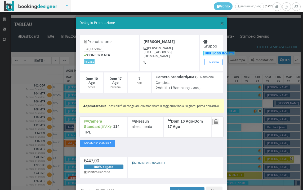
scroll to position [27, 0]
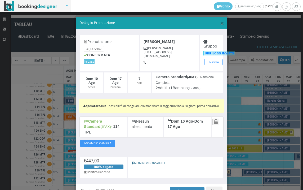
click at [220, 24] on span "×" at bounding box center [222, 23] width 4 height 9
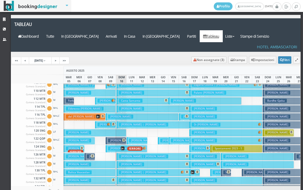
click at [120, 129] on button "Camporesi Patrizia € 229.00 6 notti 1 Adulto" at bounding box center [95, 133] width 63 height 8
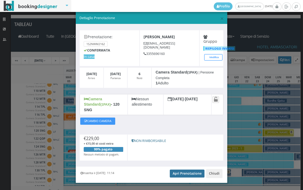
scroll to position [10, 0]
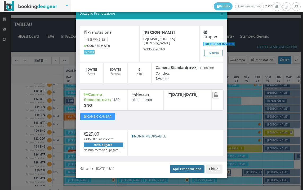
click at [179, 165] on link "Apri Prenotazione" at bounding box center [187, 169] width 35 height 8
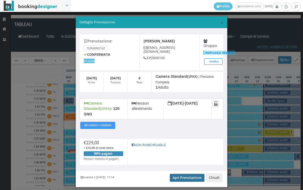
scroll to position [0, 0]
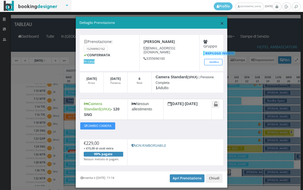
click at [220, 23] on span "×" at bounding box center [222, 23] width 4 height 9
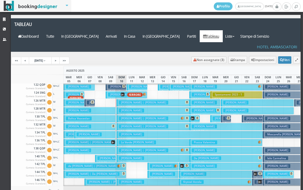
scroll to position [80, 0]
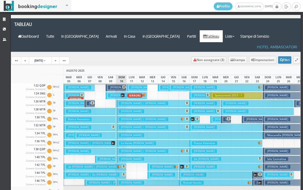
click at [123, 133] on h3 "Merenda Antonio" at bounding box center [131, 135] width 25 height 4
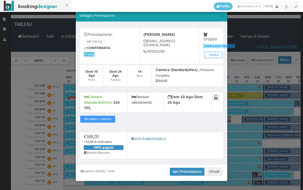
scroll to position [10, 0]
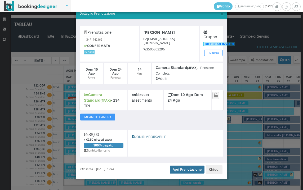
click at [184, 166] on link "Apri Prenotazione" at bounding box center [187, 170] width 35 height 8
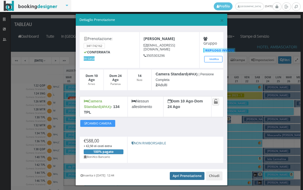
scroll to position [0, 0]
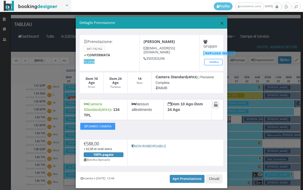
click at [221, 24] on span "×" at bounding box center [222, 23] width 4 height 9
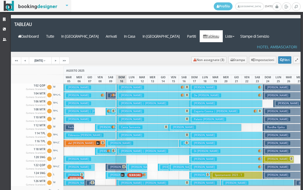
click at [125, 141] on h3 "Moretti Antonella" at bounding box center [120, 143] width 25 height 4
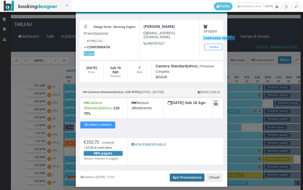
scroll to position [26, 0]
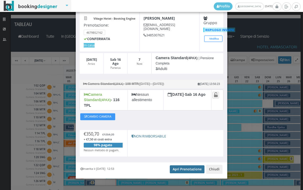
click at [182, 165] on link "Apri Prenotazione" at bounding box center [187, 169] width 35 height 8
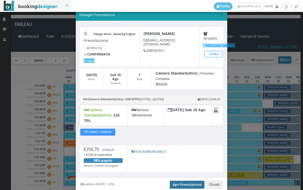
scroll to position [0, 0]
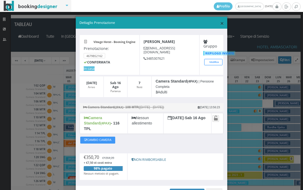
click at [220, 25] on span "×" at bounding box center [222, 23] width 4 height 9
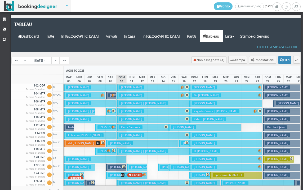
click at [130, 85] on h3 "Grepioni Piero" at bounding box center [131, 87] width 25 height 4
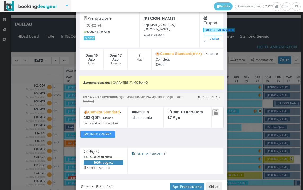
scroll to position [51, 0]
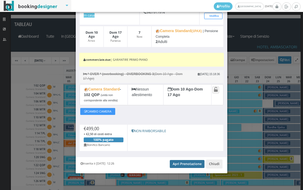
click at [175, 161] on link "Apri Prenotazione" at bounding box center [187, 164] width 35 height 8
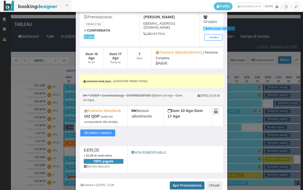
scroll to position [0, 0]
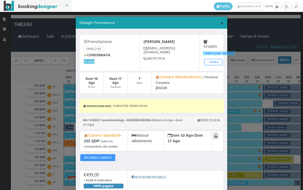
click at [220, 21] on span "×" at bounding box center [222, 23] width 4 height 9
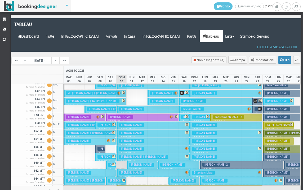
scroll to position [159, 0]
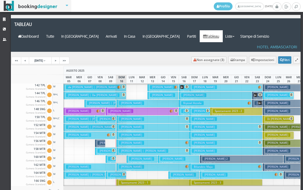
click at [111, 173] on h3 "Caruso Giuseppe" at bounding box center [120, 175] width 25 height 4
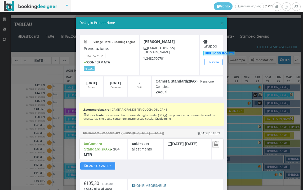
scroll to position [55, 0]
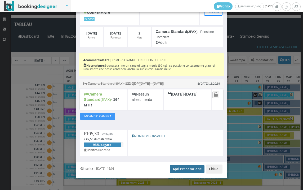
click at [183, 166] on link "Apri Prenotazione" at bounding box center [187, 169] width 35 height 8
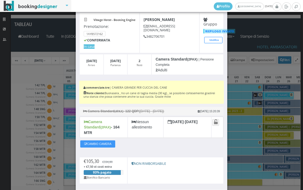
scroll to position [0, 0]
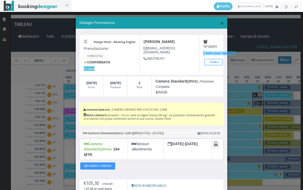
click at [220, 25] on span "×" at bounding box center [222, 23] width 4 height 9
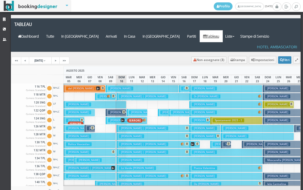
scroll to position [53, 0]
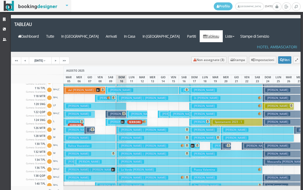
click at [115, 112] on h3 "Pierini Valerio" at bounding box center [120, 114] width 25 height 4
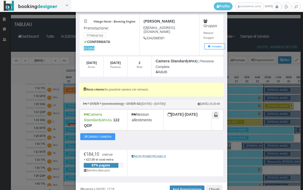
scroll to position [29, 0]
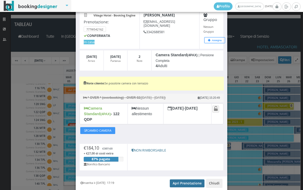
click at [176, 179] on link "Apri Prenotazione" at bounding box center [187, 183] width 35 height 8
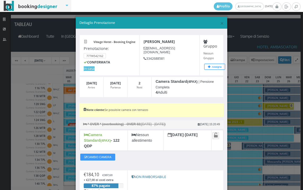
click at [217, 24] on h5 "Dettaglio Prenotazione" at bounding box center [152, 22] width 145 height 5
click at [220, 23] on span "×" at bounding box center [222, 23] width 4 height 9
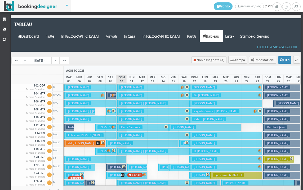
click at [139, 93] on h3 "Tosetti Ernestina" at bounding box center [131, 95] width 25 height 4
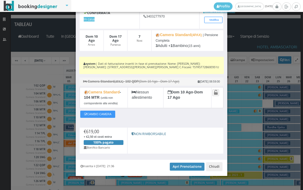
scroll to position [50, 0]
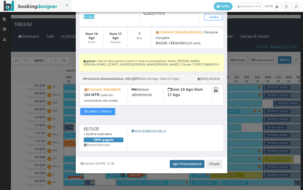
click at [179, 163] on link "Apri Prenotazione" at bounding box center [187, 164] width 35 height 8
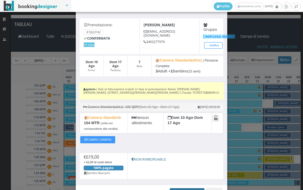
scroll to position [0, 0]
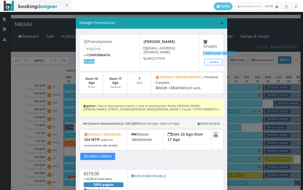
click at [220, 23] on span "×" at bounding box center [222, 23] width 4 height 9
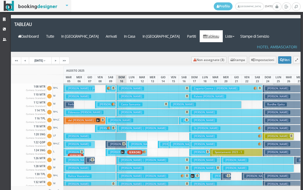
scroll to position [27, 0]
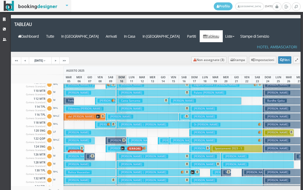
click at [116, 129] on button "Camporesi Patrizia € 229.00 6 notti 1 Adulto" at bounding box center [95, 133] width 63 height 8
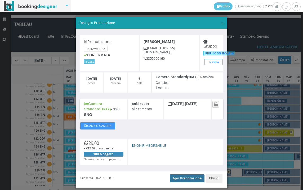
click at [188, 174] on link "Apri Prenotazione" at bounding box center [187, 178] width 35 height 8
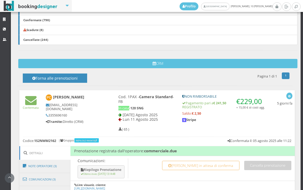
scroll to position [265, 0]
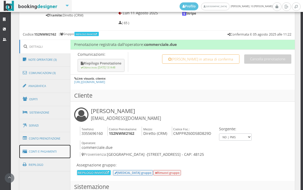
click at [44, 149] on link "Conti e Pagamenti" at bounding box center [44, 152] width 51 height 14
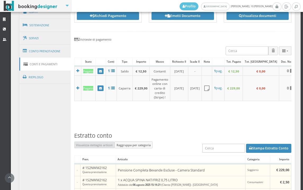
scroll to position [356, 0]
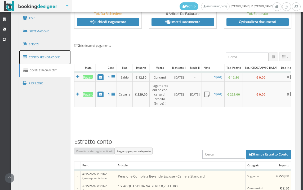
click at [42, 62] on link "Conto Prenotazione" at bounding box center [44, 57] width 51 height 14
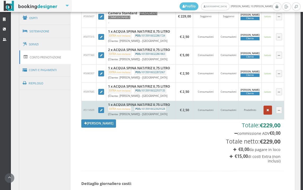
click at [264, 106] on button "button" at bounding box center [268, 110] width 8 height 9
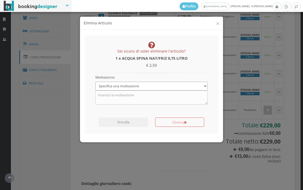
click at [135, 86] on select "Specifica una motivazione Errore di inserimento Ricalcolo del conto Il cliente …" at bounding box center [151, 86] width 113 height 9
select select "1"
click at [95, 82] on select "Specifica una motivazione Errore di inserimento Ricalcolo del conto Il cliente …" at bounding box center [151, 86] width 113 height 9
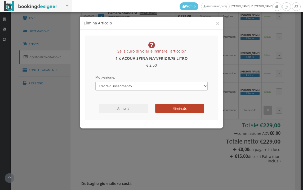
click at [163, 108] on button "Elimina" at bounding box center [179, 108] width 49 height 9
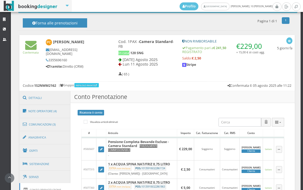
scroll to position [90, 0]
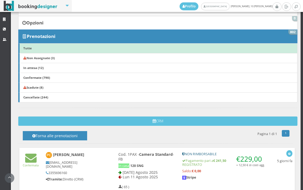
scroll to position [118, 0]
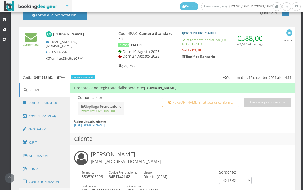
scroll to position [265, 0]
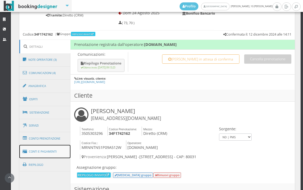
click at [47, 145] on link "Conti e Pagamenti" at bounding box center [44, 152] width 51 height 14
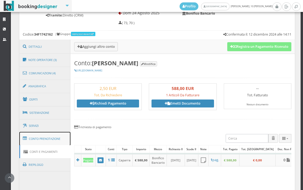
click at [50, 136] on link "Conto Prenotazione" at bounding box center [44, 139] width 51 height 14
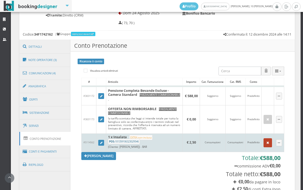
click at [267, 145] on icon "button" at bounding box center [268, 142] width 3 height 3
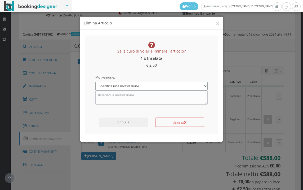
click at [139, 90] on select "Specifica una motivazione Errore di inserimento Ricalcolo del conto Il cliente …" at bounding box center [151, 86] width 113 height 9
select select "1"
click at [95, 82] on select "Specifica una motivazione Errore di inserimento Ricalcolo del conto Il cliente …" at bounding box center [151, 86] width 113 height 9
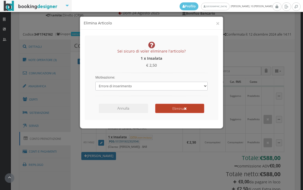
click at [173, 110] on button "Elimina" at bounding box center [179, 108] width 49 height 9
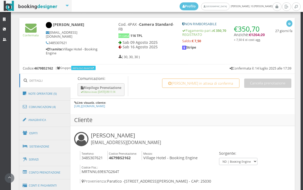
scroll to position [286, 0]
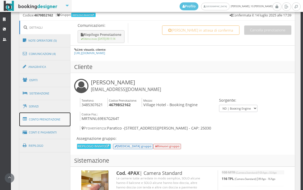
click at [54, 119] on link "Conto Prenotazione" at bounding box center [44, 119] width 51 height 14
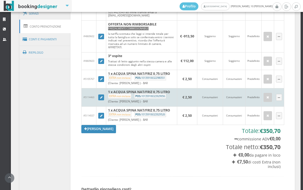
scroll to position [434, 0]
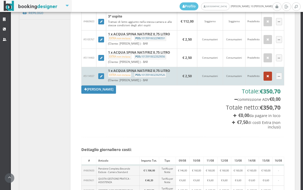
click at [267, 81] on button "button" at bounding box center [268, 76] width 8 height 9
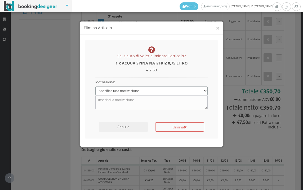
click at [191, 85] on select "Specifica una motivazione Errore di inserimento Ricalcolo del conto Il cliente …" at bounding box center [151, 86] width 113 height 9
click at [95, 82] on select "Specifica una motivazione Errore di inserimento Ricalcolo del conto Il cliente …" at bounding box center [151, 86] width 113 height 9
click at [172, 81] on div "Motivazione: Specifica una motivazione Errore di inserimento Ricalcolo del cont…" at bounding box center [152, 89] width 120 height 32
click at [169, 90] on textarea at bounding box center [151, 97] width 113 height 14
click at [169, 86] on select "Specifica una motivazione Errore di inserimento Ricalcolo del conto Il cliente …" at bounding box center [151, 86] width 113 height 9
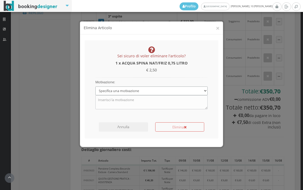
select select "1"
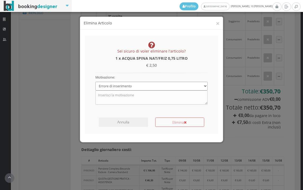
click at [95, 82] on select "Specifica una motivazione Errore di inserimento Ricalcolo del conto Il cliente …" at bounding box center [151, 86] width 113 height 9
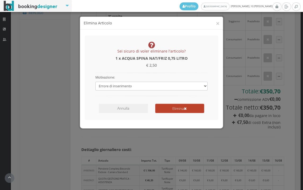
click at [166, 104] on button "Elimina" at bounding box center [179, 108] width 49 height 9
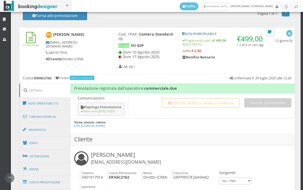
scroll to position [334, 0]
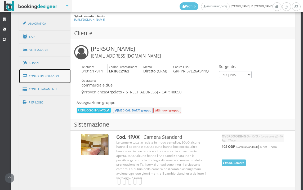
click at [49, 80] on link "Conto Prenotazione" at bounding box center [44, 76] width 51 height 14
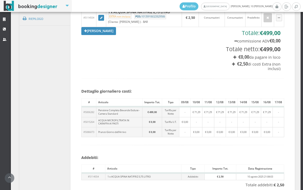
scroll to position [364, 0]
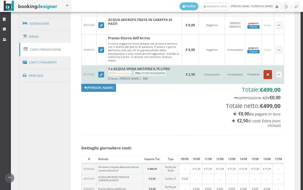
click at [264, 78] on button "button" at bounding box center [268, 74] width 8 height 9
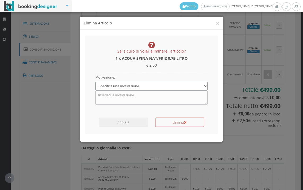
click at [169, 85] on select "Specifica una motivazione Errore di inserimento Ricalcolo del conto Il cliente …" at bounding box center [151, 86] width 113 height 9
select select "1"
click at [95, 82] on select "Specifica una motivazione Errore di inserimento Ricalcolo del conto Il cliente …" at bounding box center [151, 86] width 113 height 9
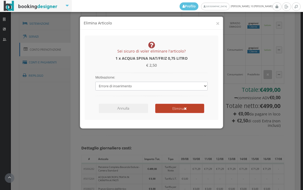
click at [174, 108] on button "Elimina" at bounding box center [179, 108] width 49 height 9
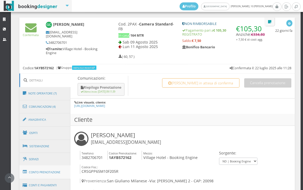
scroll to position [265, 0]
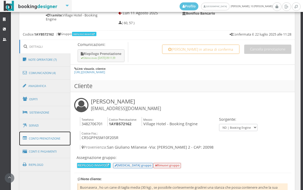
click at [54, 142] on link "Conto Prenotazione" at bounding box center [44, 139] width 51 height 14
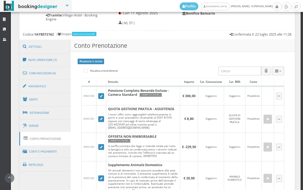
scroll to position [442, 0]
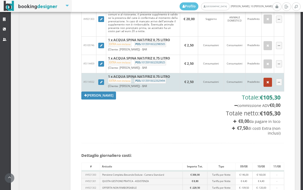
click at [267, 84] on icon "button" at bounding box center [268, 82] width 3 height 3
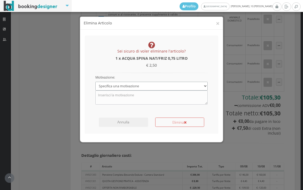
click at [140, 86] on select "Specifica una motivazione Errore di inserimento Ricalcolo del conto Il cliente …" at bounding box center [151, 86] width 113 height 9
select select "1"
click at [95, 82] on select "Specifica una motivazione Errore di inserimento Ricalcolo del conto Il cliente …" at bounding box center [151, 86] width 113 height 9
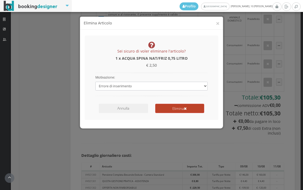
click at [185, 111] on button "Elimina" at bounding box center [179, 108] width 49 height 9
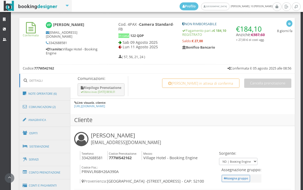
scroll to position [316, 0]
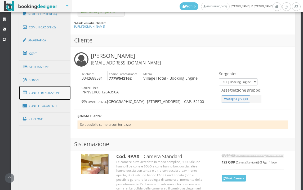
click at [51, 93] on link "Conto Prenotazione" at bounding box center [44, 93] width 51 height 14
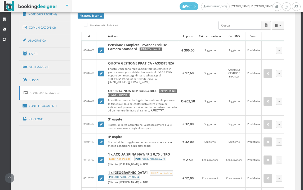
scroll to position [463, 0]
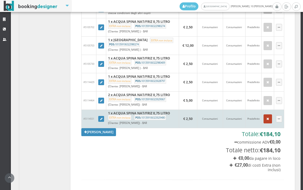
click at [264, 123] on button "button" at bounding box center [268, 118] width 8 height 9
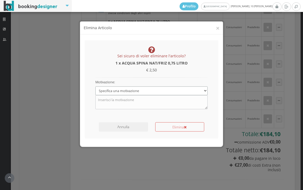
click at [159, 89] on select "Specifica una motivazione Errore di inserimento Ricalcolo del conto Il cliente …" at bounding box center [151, 86] width 113 height 9
select select "1"
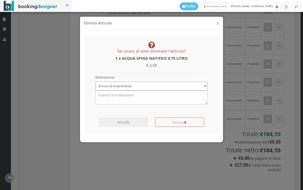
click at [95, 82] on select "Specifica una motivazione Errore di inserimento Ricalcolo del conto Il cliente …" at bounding box center [151, 86] width 113 height 9
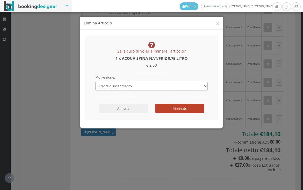
click at [158, 109] on button "Elimina" at bounding box center [179, 108] width 49 height 9
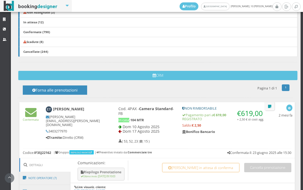
scroll to position [267, 0]
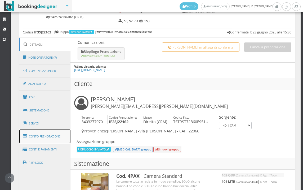
click at [39, 138] on link "Conto Prenotazione" at bounding box center [44, 136] width 51 height 14
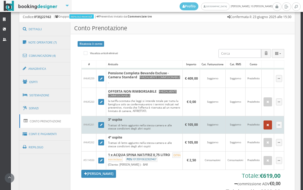
scroll to position [297, 0]
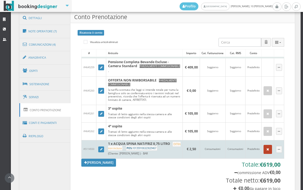
click at [264, 151] on button "button" at bounding box center [268, 149] width 8 height 9
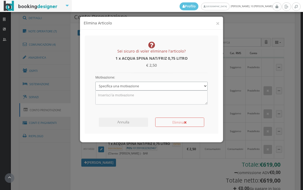
click at [172, 86] on select "Specifica una motivazione Errore di inserimento Ricalcolo del conto Il cliente …" at bounding box center [151, 86] width 113 height 9
select select "1"
click at [95, 82] on select "Specifica una motivazione Errore di inserimento Ricalcolo del conto Il cliente …" at bounding box center [151, 86] width 113 height 9
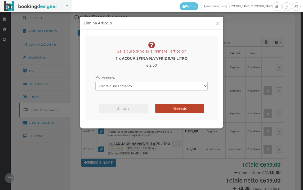
click at [179, 106] on button "Elimina" at bounding box center [179, 108] width 49 height 9
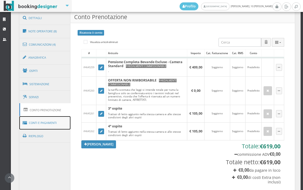
click at [60, 122] on link "Conti e Pagamenti" at bounding box center [44, 123] width 51 height 14
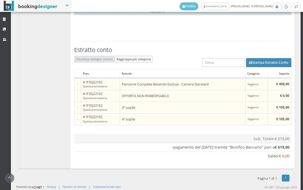
scroll to position [327, 0]
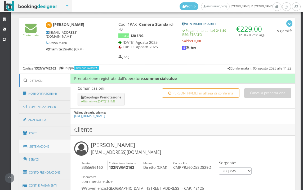
scroll to position [286, 0]
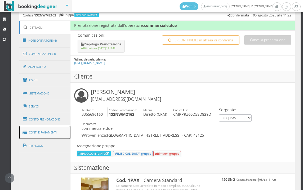
click at [47, 132] on link "Conti e Pagamenti" at bounding box center [44, 133] width 51 height 14
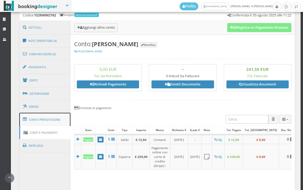
click at [62, 121] on link "Conto Prenotazione" at bounding box center [44, 120] width 51 height 14
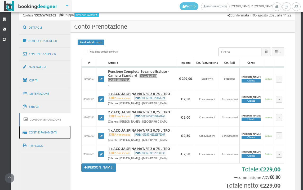
click at [50, 131] on link "Conti e Pagamenti" at bounding box center [44, 133] width 51 height 14
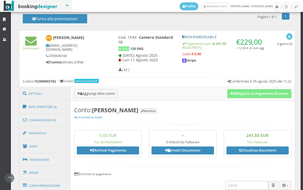
scroll to position [168, 0]
